Goal: Use online tool/utility: Utilize a website feature to perform a specific function

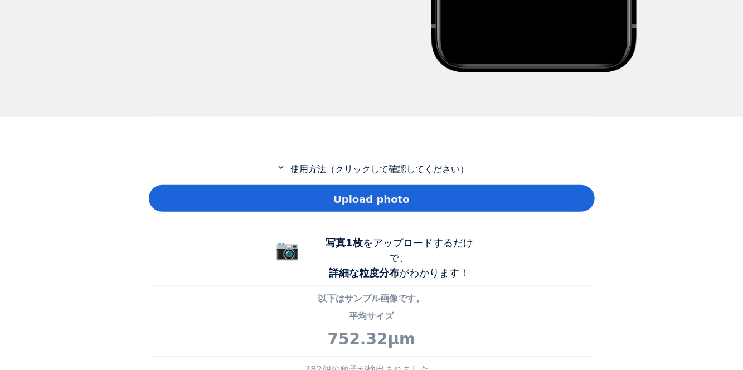
scroll to position [806, 446]
click at [557, 202] on div "Upload photo" at bounding box center [372, 198] width 446 height 27
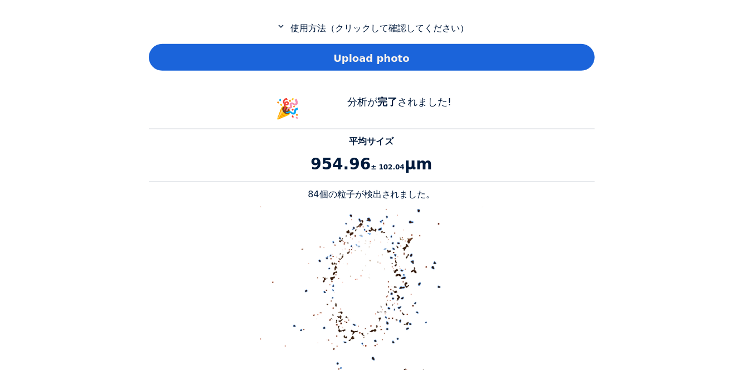
scroll to position [557, 0]
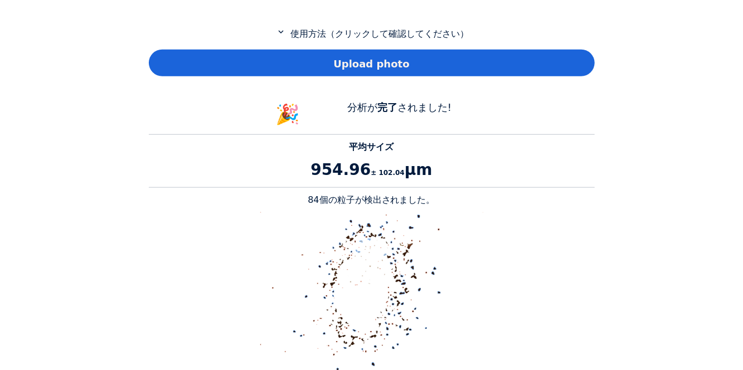
click at [207, 204] on p "84個の粒子が検出されました。" at bounding box center [372, 199] width 446 height 13
click at [253, 226] on p at bounding box center [372, 323] width 446 height 223
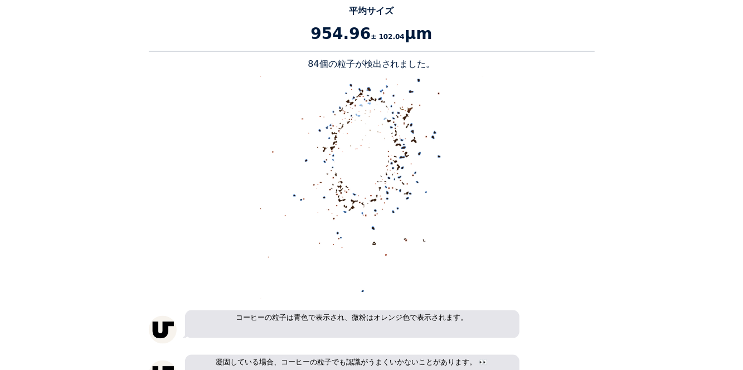
scroll to position [721, 0]
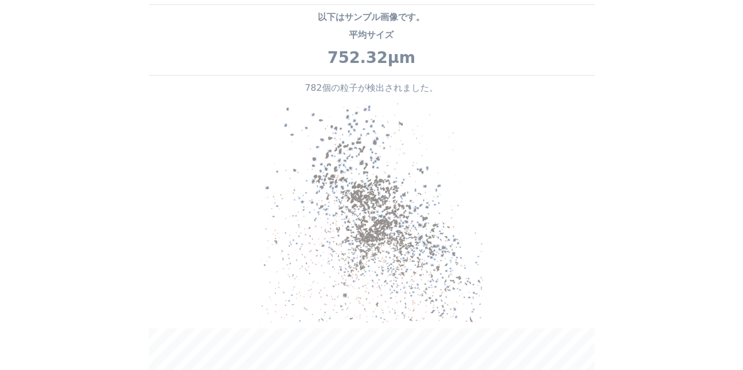
scroll to position [53, 0]
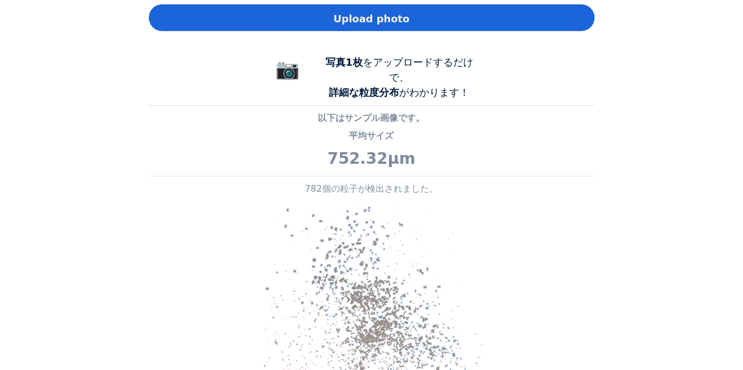
click at [653, 261] on div "Home Courses About us Tools Sign in" at bounding box center [371, 185] width 743 height 370
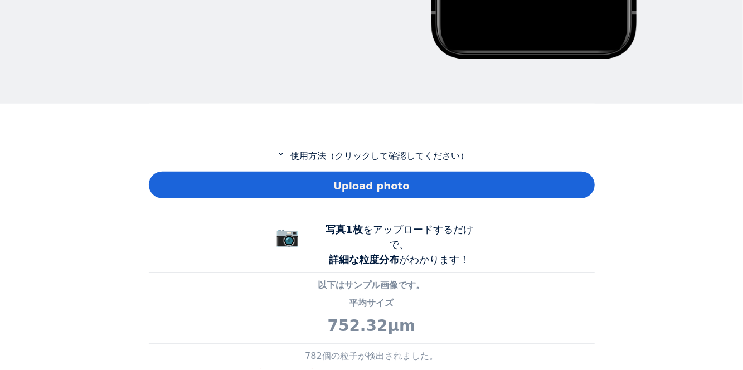
scroll to position [432, 0]
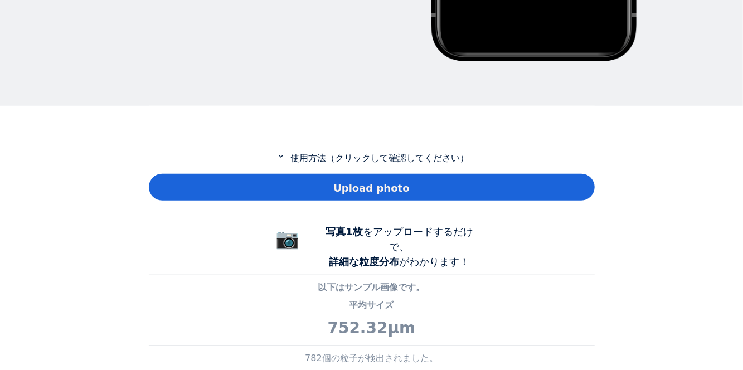
click at [570, 174] on div "Upload photo" at bounding box center [372, 187] width 446 height 27
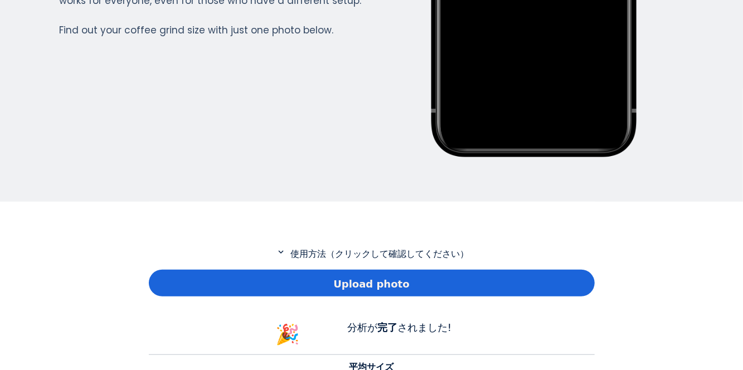
scroll to position [351, 0]
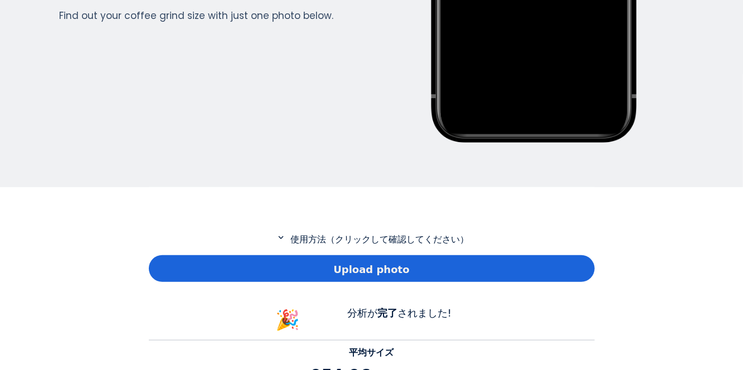
click at [166, 255] on div "Upload photo" at bounding box center [372, 268] width 446 height 27
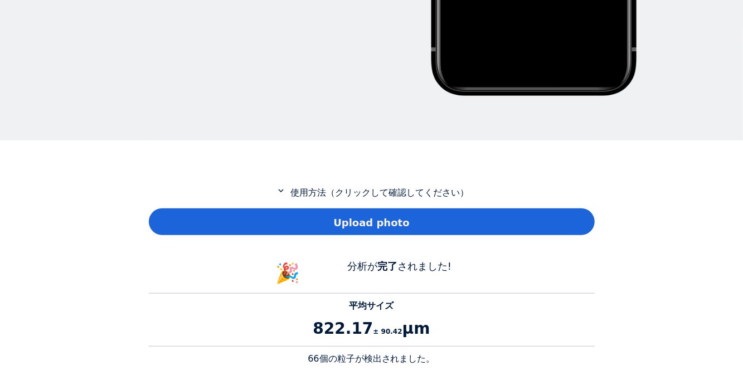
scroll to position [408, 0]
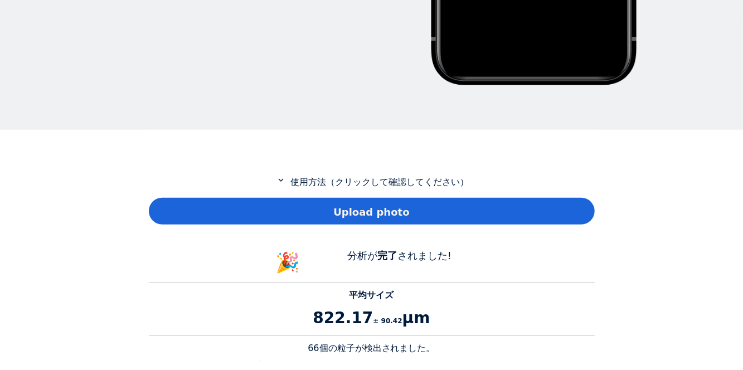
click at [128, 284] on div "Home Courses About us Tools Sign in" at bounding box center [371, 185] width 743 height 370
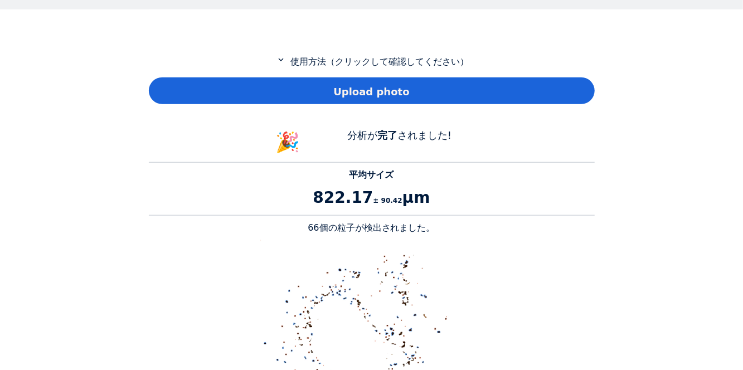
scroll to position [528, 0]
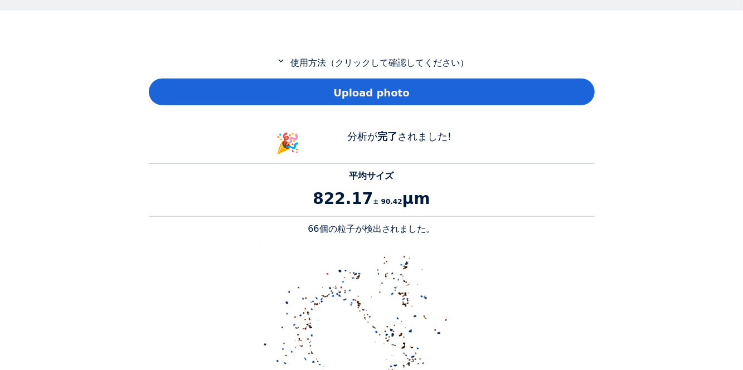
click at [565, 79] on div "Upload photo" at bounding box center [372, 92] width 446 height 27
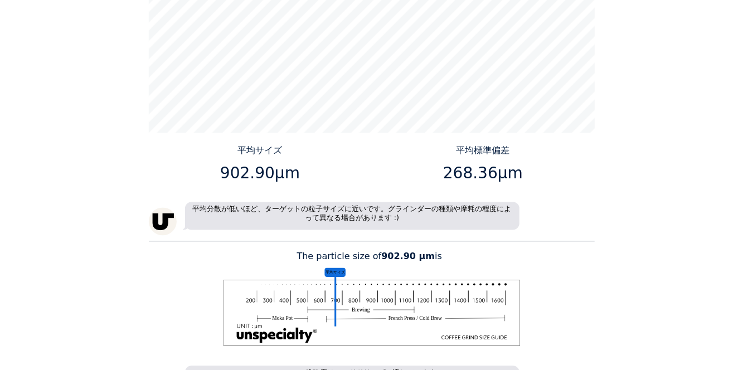
scroll to position [1138, 0]
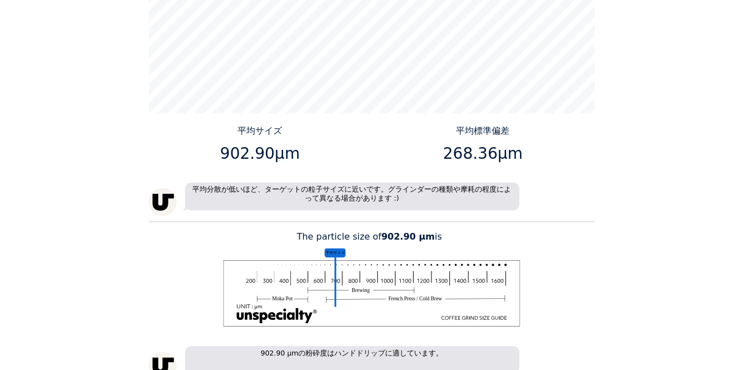
click at [128, 206] on div "Home Courses About us Tools Sign in" at bounding box center [371, 185] width 743 height 370
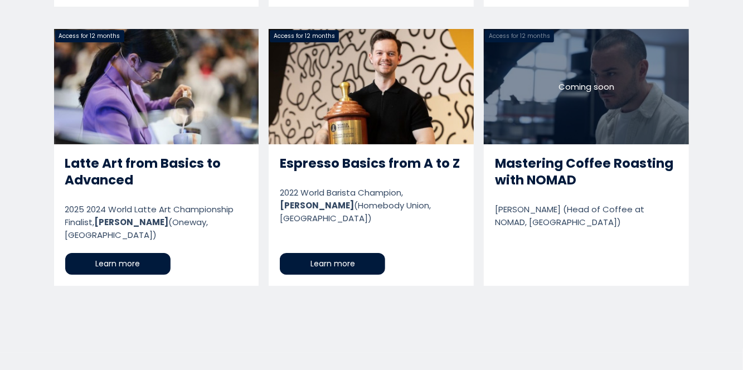
scroll to position [2214, 0]
